Goal: Task Accomplishment & Management: Manage account settings

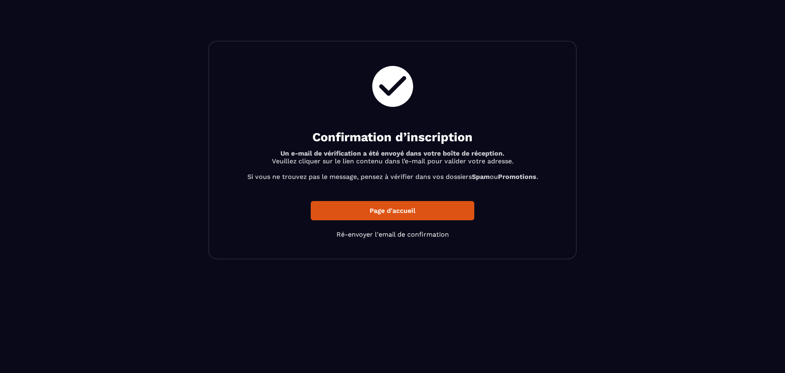
click at [401, 212] on p "Page d'accueil" at bounding box center [393, 210] width 164 height 19
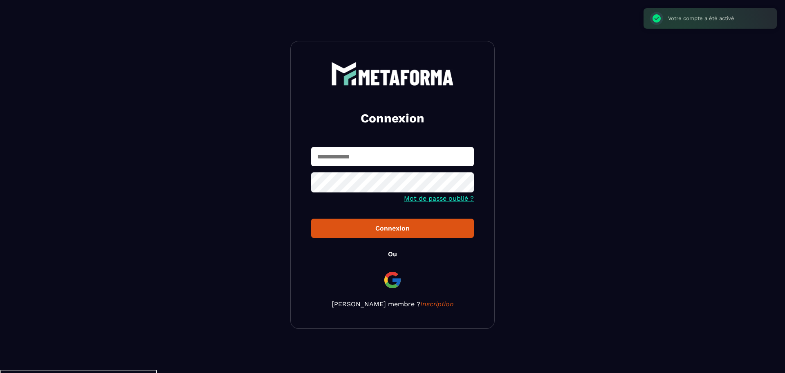
type input "**********"
